Goal: Task Accomplishment & Management: Manage account settings

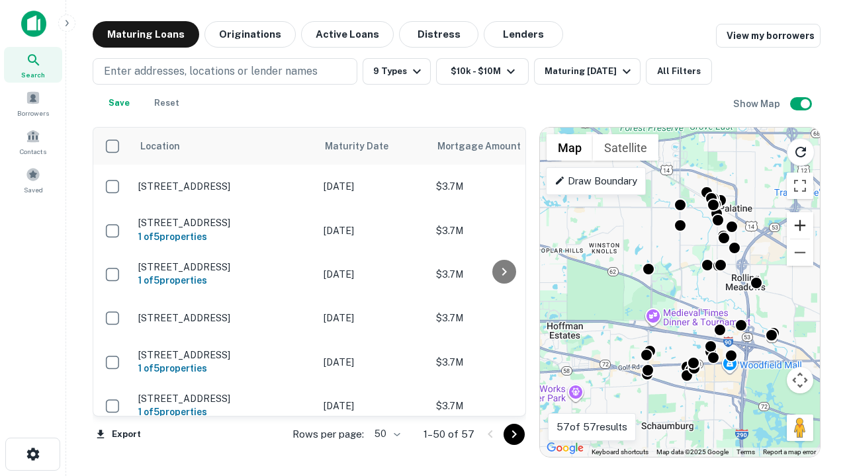
click at [800, 226] on button "Zoom in" at bounding box center [800, 225] width 26 height 26
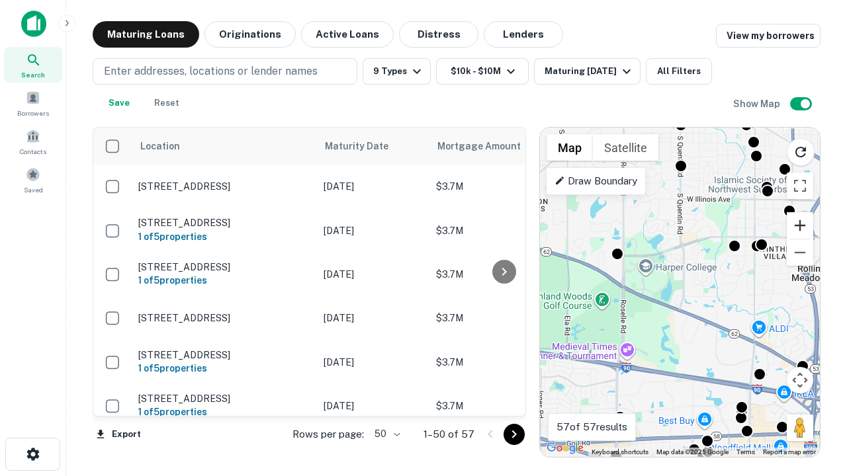
click at [800, 226] on button "Zoom in" at bounding box center [800, 225] width 26 height 26
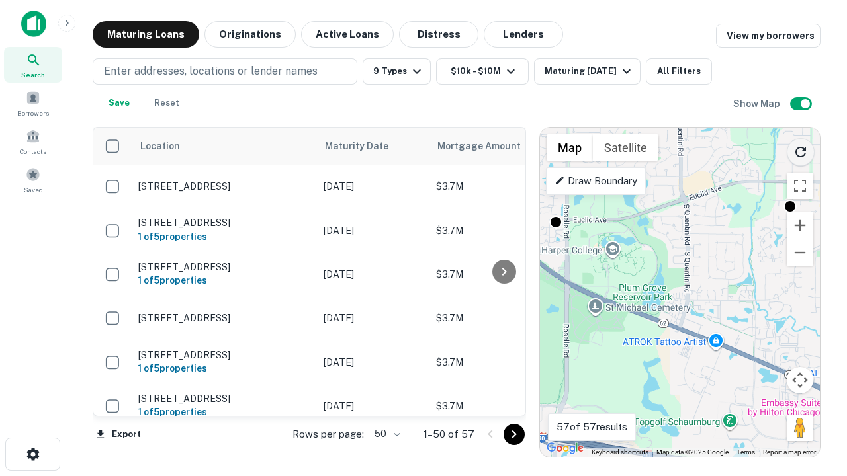
click at [801, 150] on icon "Reload search area" at bounding box center [801, 152] width 16 height 16
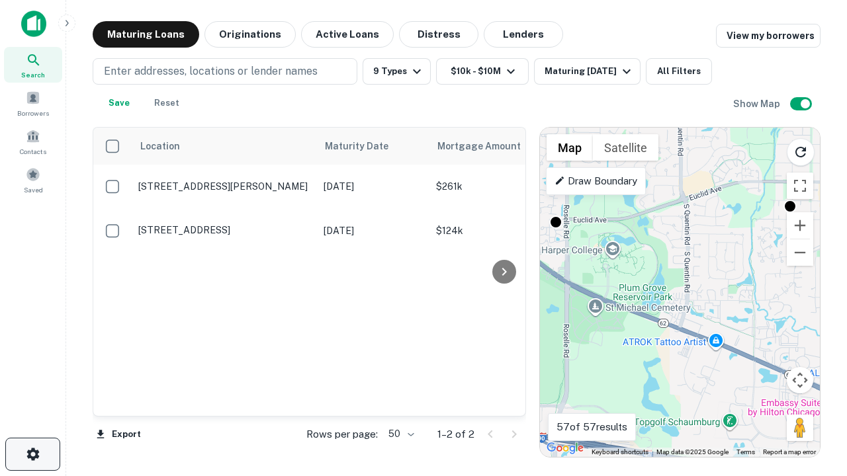
click at [32, 455] on icon "button" at bounding box center [33, 455] width 16 height 16
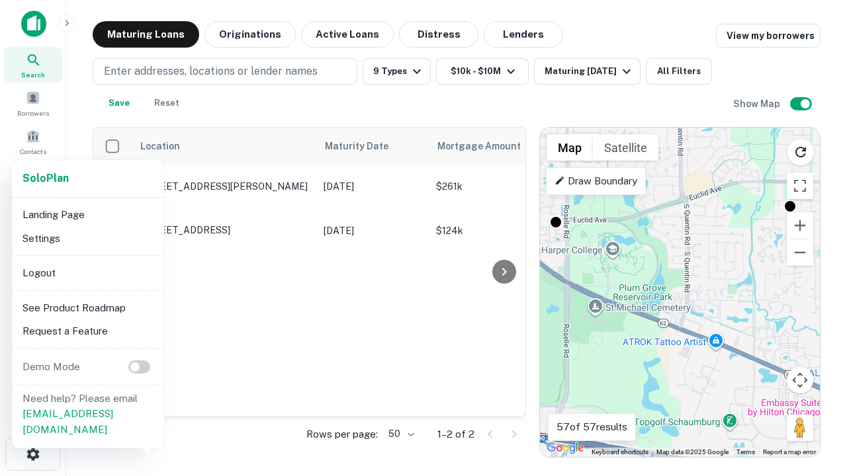
click at [87, 273] on li "Logout" at bounding box center [88, 273] width 142 height 24
